Goal: Navigation & Orientation: Find specific page/section

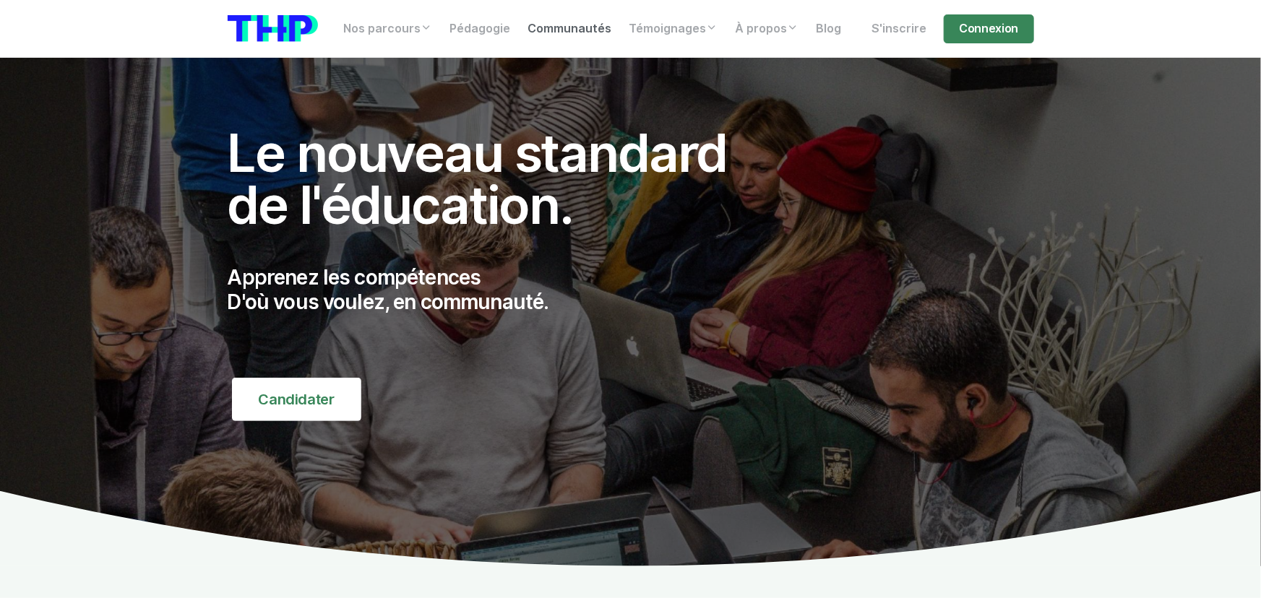
click at [561, 32] on link "Communautés" at bounding box center [569, 28] width 101 height 29
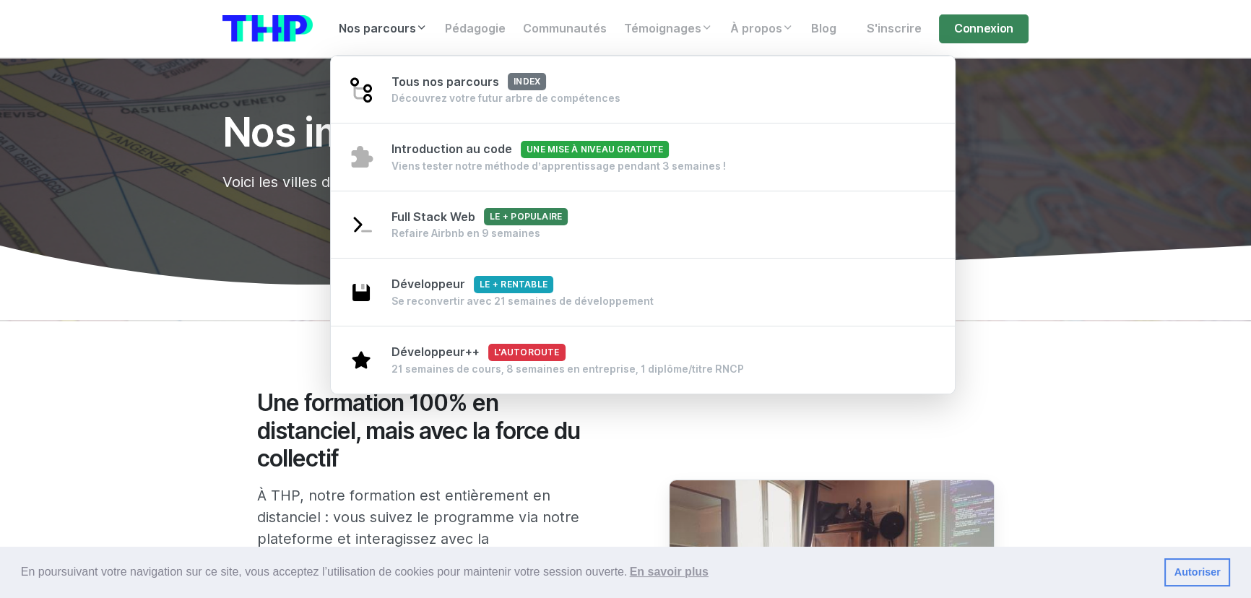
click at [388, 31] on link "Nos parcours" at bounding box center [383, 28] width 106 height 29
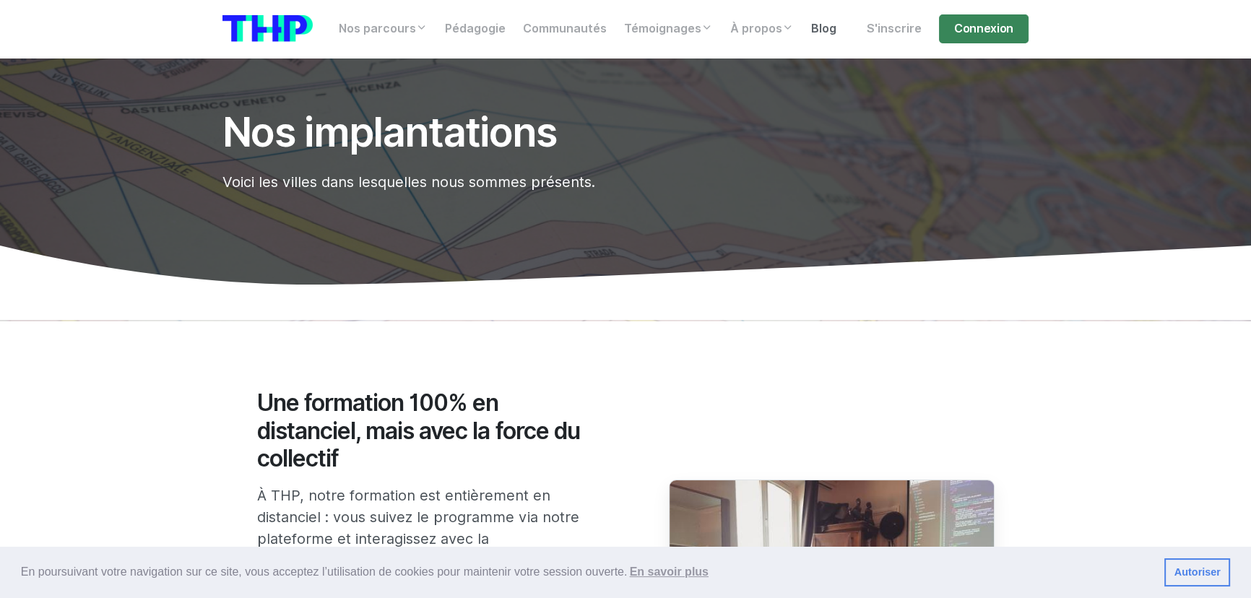
click at [830, 33] on link "Blog" at bounding box center [824, 28] width 43 height 29
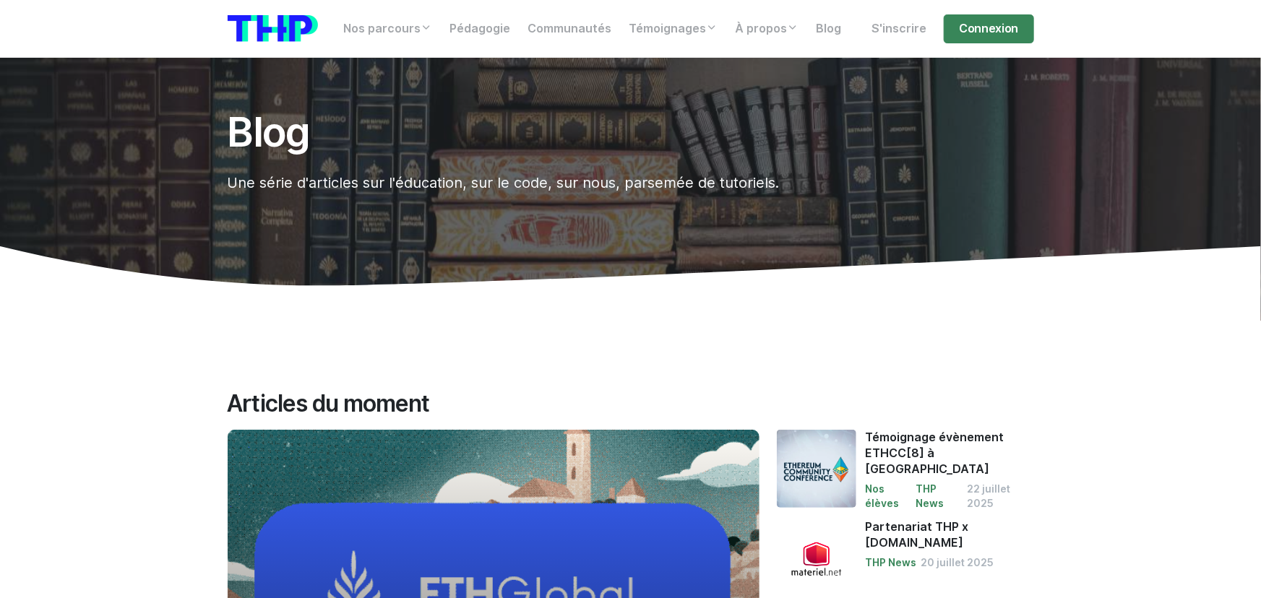
click at [600, 295] on icon at bounding box center [630, 284] width 1261 height 76
